Goal: Transaction & Acquisition: Download file/media

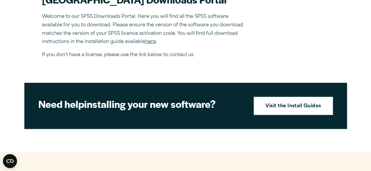
click at [152, 44] on link "here" at bounding box center [150, 42] width 11 height 5
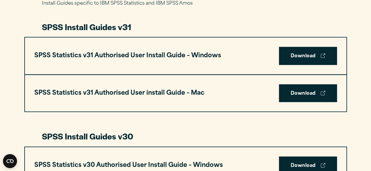
scroll to position [322, 0]
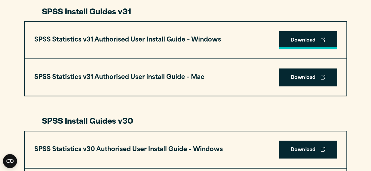
click at [299, 41] on link "Download" at bounding box center [308, 40] width 58 height 18
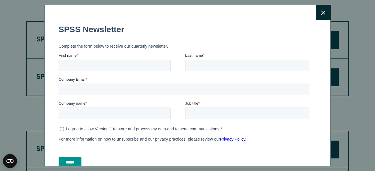
click at [321, 11] on icon at bounding box center [323, 13] width 4 height 4
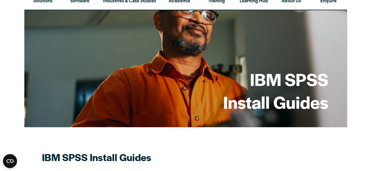
scroll to position [0, 0]
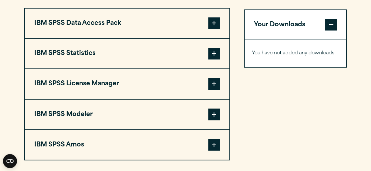
scroll to position [461, 0]
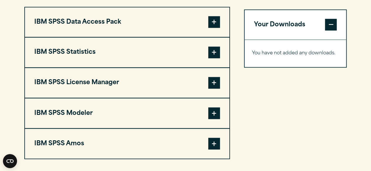
click at [129, 67] on button "IBM SPSS Statistics" at bounding box center [127, 52] width 204 height 30
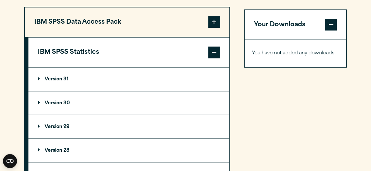
click at [120, 91] on summary "Version 31" at bounding box center [128, 79] width 201 height 23
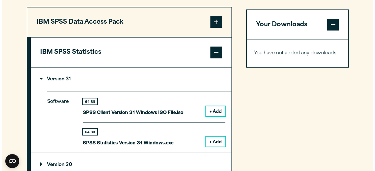
scroll to position [537, 0]
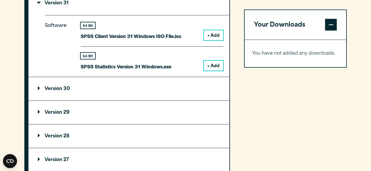
click at [209, 71] on button "+ Add" at bounding box center [213, 66] width 19 height 10
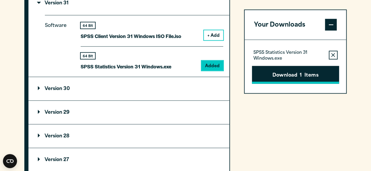
click at [272, 76] on button "Download 1 Items" at bounding box center [295, 75] width 87 height 18
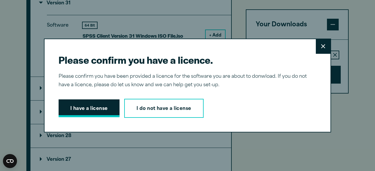
click at [74, 110] on button "I have a license" at bounding box center [89, 109] width 61 height 18
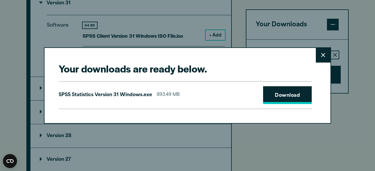
click at [280, 95] on link "Download" at bounding box center [287, 95] width 49 height 18
